Goal: Find specific page/section: Find specific page/section

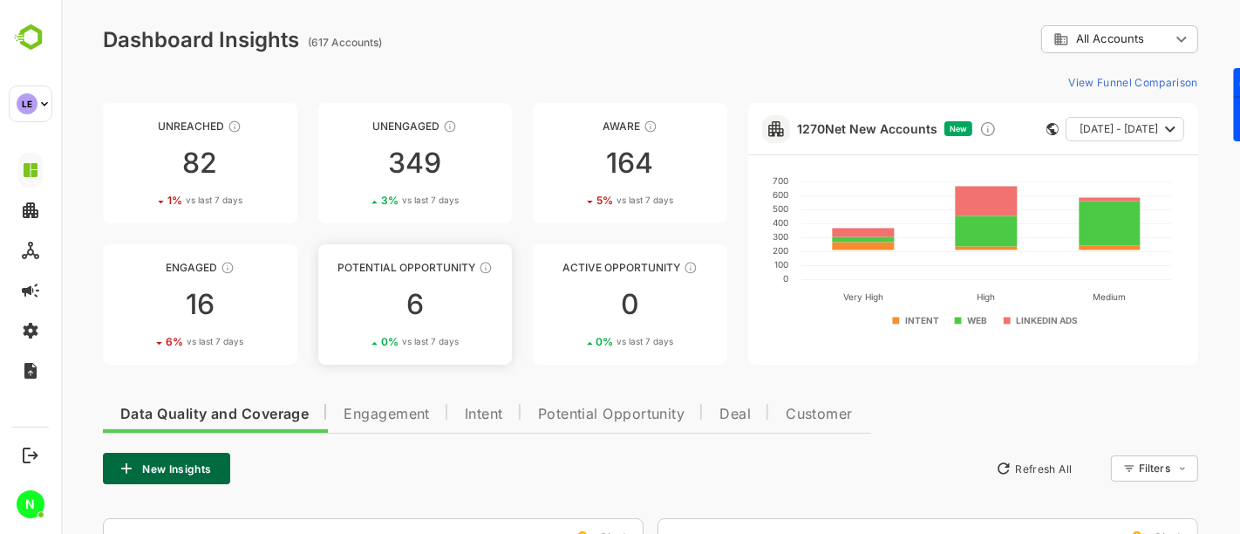
click at [432, 307] on div "6" at bounding box center [414, 304] width 194 height 28
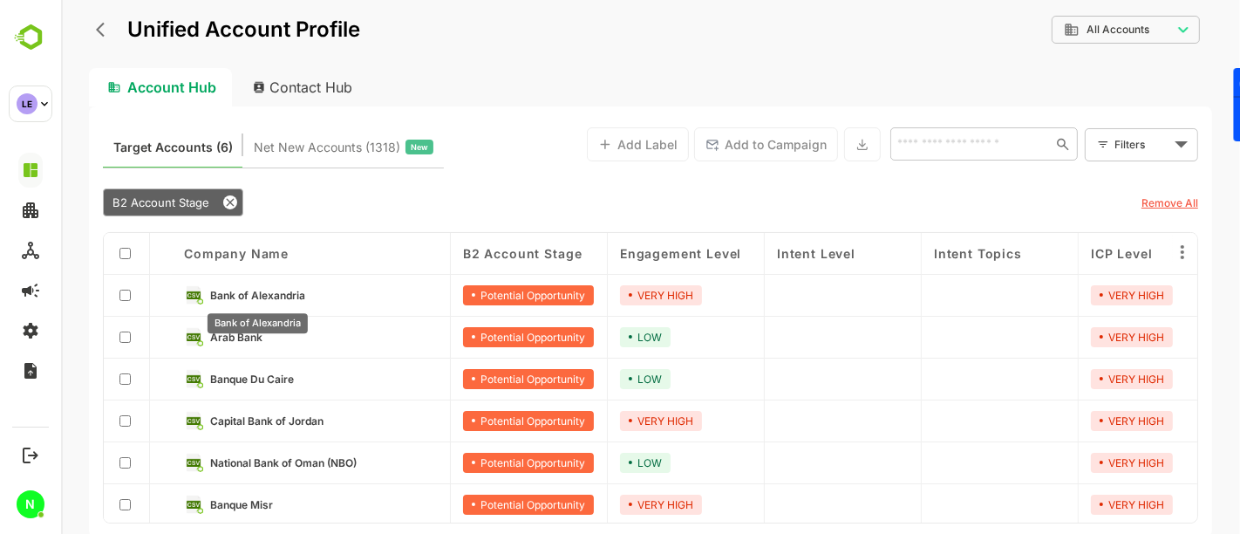
click at [275, 294] on span "Bank of Alexandria" at bounding box center [256, 295] width 95 height 13
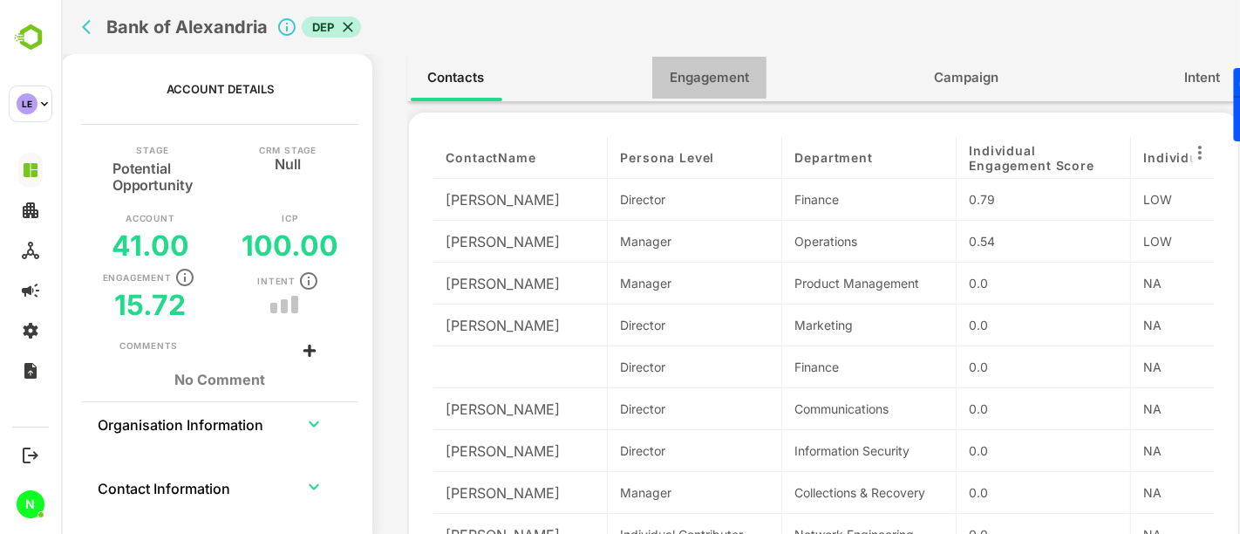
click at [697, 73] on span "Engagement" at bounding box center [708, 77] width 79 height 23
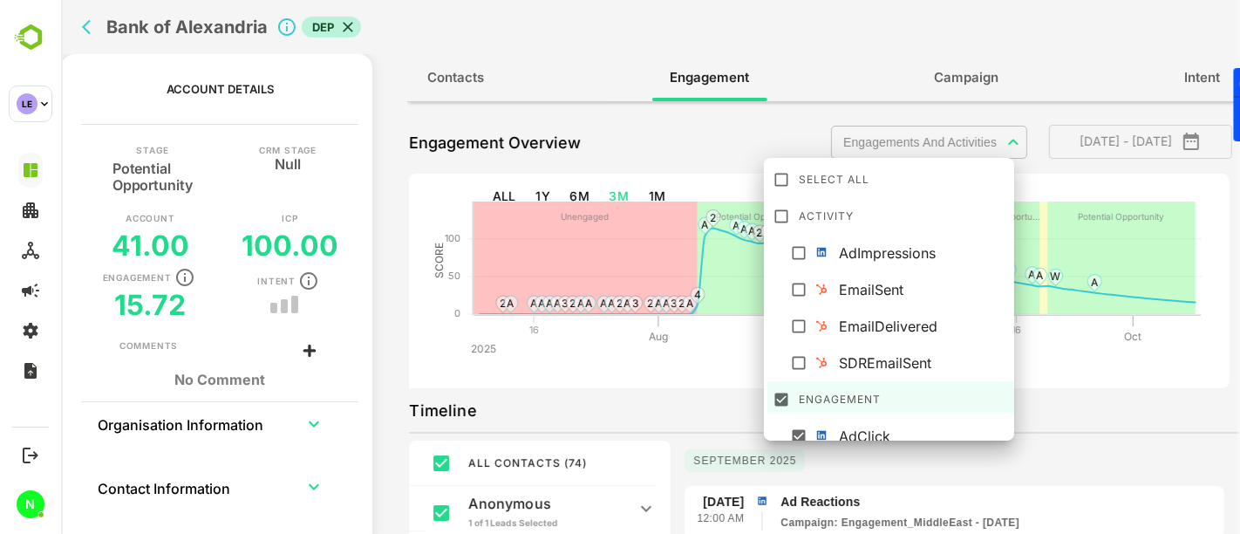
click at [904, 136] on body "**********" at bounding box center [649, 267] width 1179 height 534
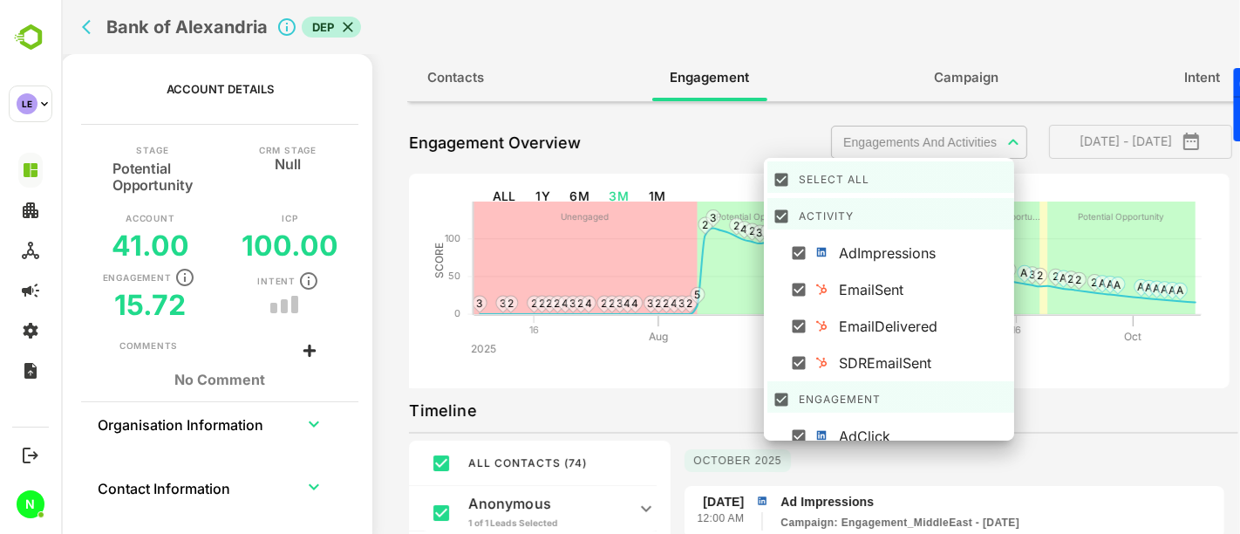
click at [757, 128] on div at bounding box center [649, 267] width 1179 height 534
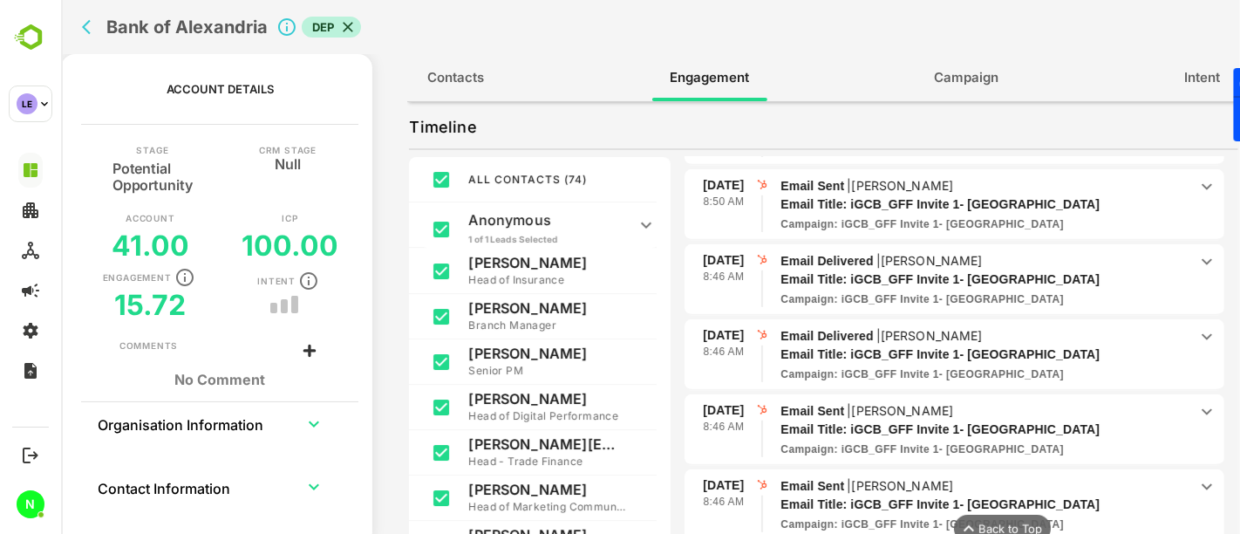
scroll to position [889, 0]
click at [870, 350] on p "Email Title: iGCB_GFF Invite 1- Middle East" at bounding box center [973, 353] width 386 height 18
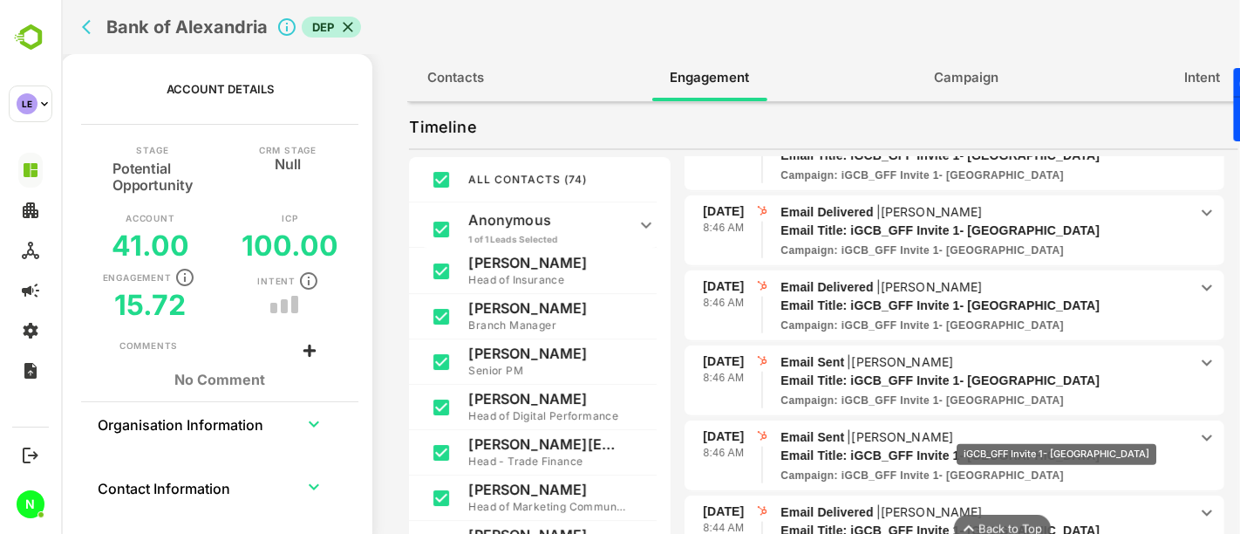
scroll to position [1587, 0]
